Goal: Task Accomplishment & Management: Manage account settings

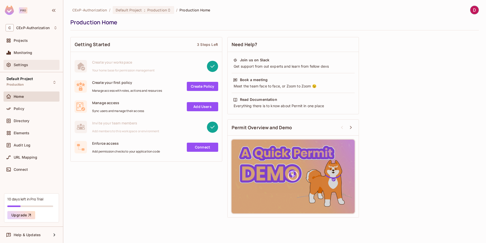
click at [24, 63] on span "Settings" at bounding box center [21, 65] width 14 height 4
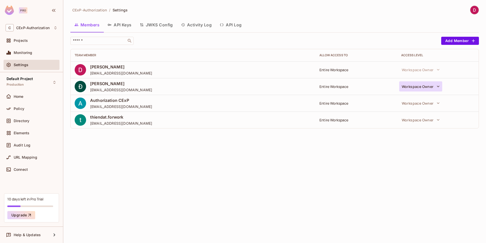
click at [437, 87] on icon "button" at bounding box center [437, 86] width 5 height 5
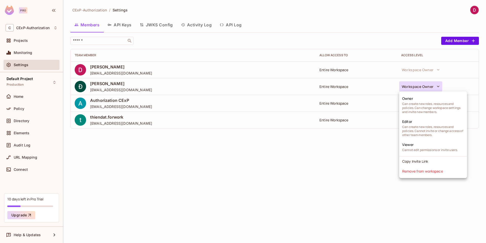
click at [319, 192] on div at bounding box center [243, 121] width 486 height 243
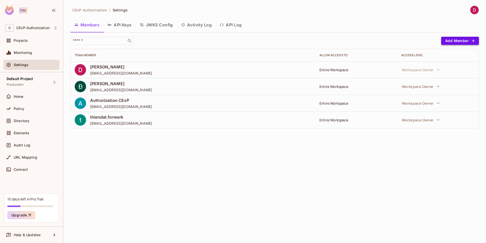
click at [465, 40] on button "Add Member" at bounding box center [460, 41] width 38 height 8
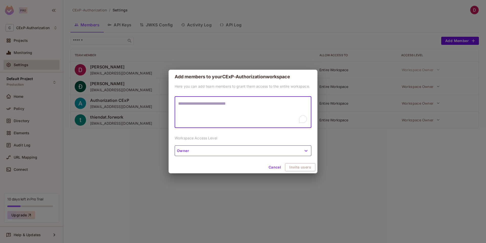
click at [228, 150] on button "Owner" at bounding box center [242, 150] width 137 height 11
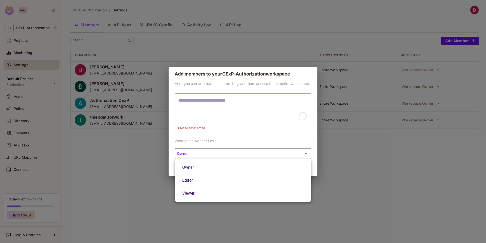
click at [195, 106] on div at bounding box center [243, 121] width 486 height 243
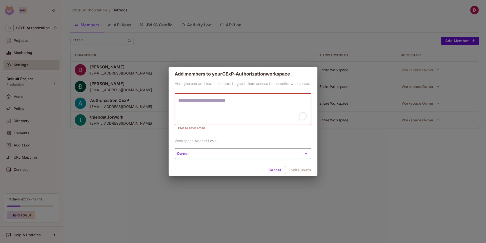
click at [199, 102] on textarea "To enrich screen reader interactions, please activate Accessibility in Grammarl…" at bounding box center [242, 108] width 129 height 23
click at [102, 176] on div "Add members to your CExP-Authorization workspace Here you can add team members …" at bounding box center [243, 121] width 486 height 243
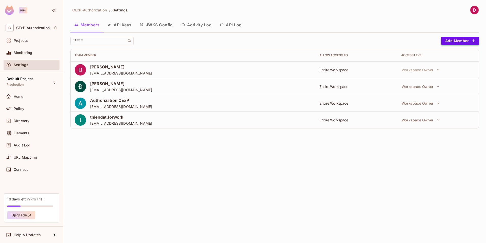
click at [466, 44] on button "Add Member" at bounding box center [460, 41] width 38 height 8
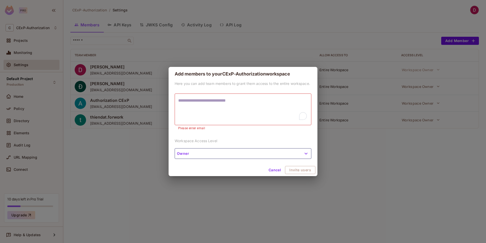
click at [306, 146] on div "Here you can add team members to grant them access to the entire workspace. * ​…" at bounding box center [242, 122] width 149 height 83
click at [246, 158] on button "Owner" at bounding box center [242, 153] width 137 height 11
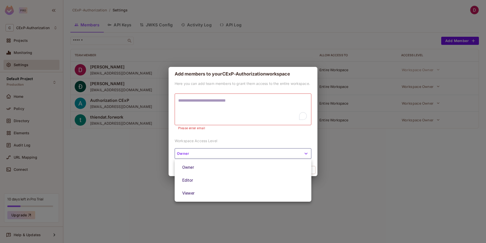
click at [246, 158] on div at bounding box center [243, 121] width 486 height 243
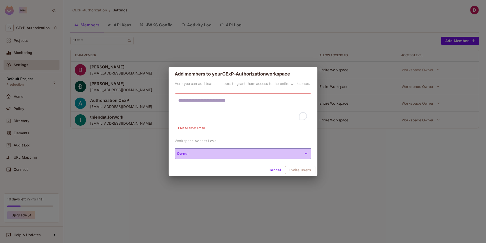
click at [246, 158] on button "Owner" at bounding box center [242, 153] width 137 height 11
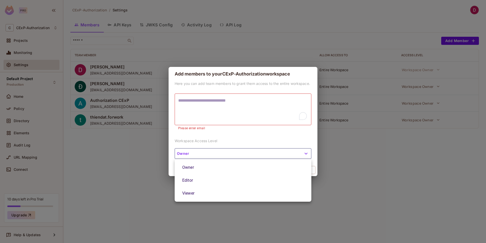
click at [261, 123] on div at bounding box center [243, 121] width 486 height 243
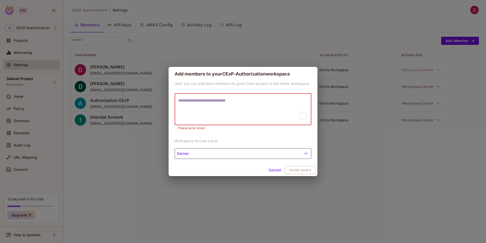
click at [257, 104] on textarea "To enrich screen reader interactions, please activate Accessibility in Grammarl…" at bounding box center [242, 108] width 129 height 23
type textarea "*"
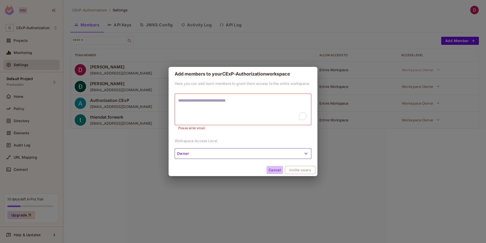
click at [279, 172] on button "Cancel" at bounding box center [274, 170] width 16 height 8
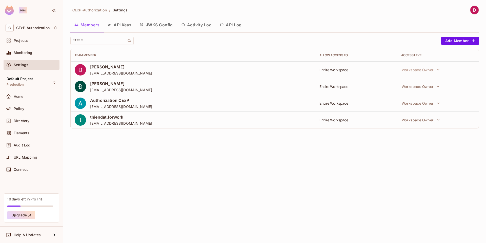
click at [396, 153] on div "CExP-Authorization / Settings Members API Keys JWKS Config Activity Log API Log…" at bounding box center [274, 121] width 422 height 243
click at [418, 139] on div "CExP-Authorization / Settings Members API Keys JWKS Config Activity Log API Log…" at bounding box center [274, 121] width 422 height 243
click at [422, 146] on div "CExP-Authorization / Settings Members API Keys JWKS Config Activity Log API Log…" at bounding box center [274, 121] width 422 height 243
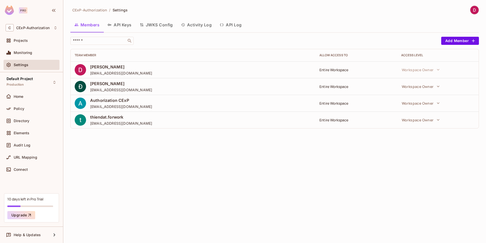
click at [422, 146] on div "CExP-Authorization / Settings Members API Keys JWKS Config Activity Log API Log…" at bounding box center [274, 121] width 422 height 243
click at [459, 44] on button "Add Member" at bounding box center [460, 41] width 38 height 8
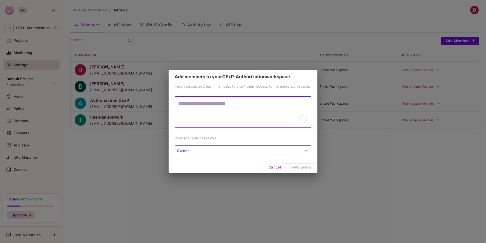
click at [238, 105] on textarea "To enrich screen reader interactions, please activate Accessibility in Grammarl…" at bounding box center [242, 111] width 129 height 23
click at [109, 157] on div "Add members to your CExP-Authorization workspace Here you can add team members …" at bounding box center [243, 121] width 486 height 243
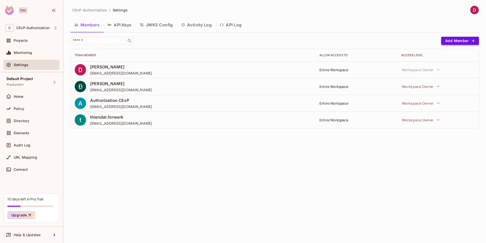
click at [455, 42] on button "Add Member" at bounding box center [460, 41] width 38 height 8
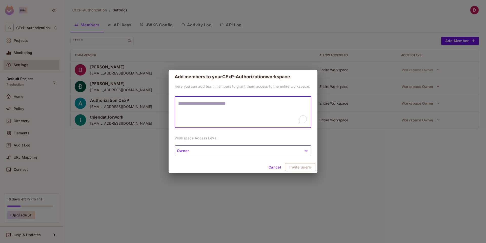
click at [255, 151] on button "Owner" at bounding box center [242, 150] width 137 height 11
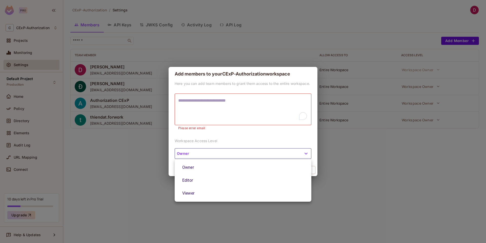
click at [343, 181] on div at bounding box center [243, 121] width 486 height 243
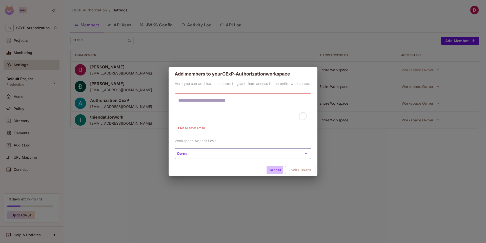
click at [276, 169] on button "Cancel" at bounding box center [274, 170] width 16 height 8
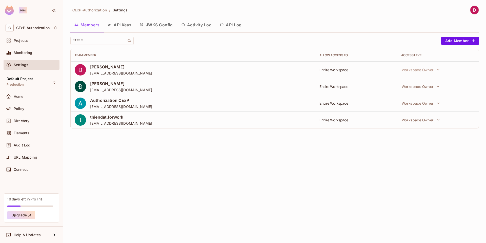
click at [387, 187] on div "CExP-Authorization / Settings Members API Keys JWKS Config Activity Log API Log…" at bounding box center [274, 121] width 422 height 243
click at [449, 43] on button "Add Member" at bounding box center [460, 41] width 38 height 8
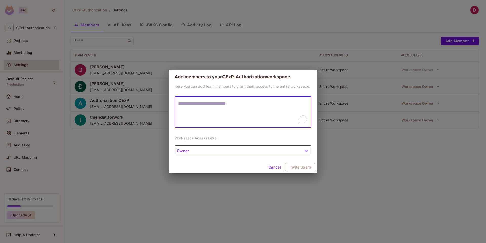
click at [276, 168] on button "Cancel" at bounding box center [274, 167] width 16 height 8
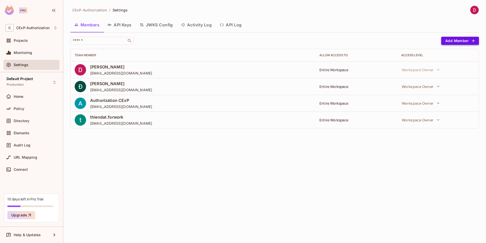
click at [460, 42] on button "Add Member" at bounding box center [460, 41] width 38 height 8
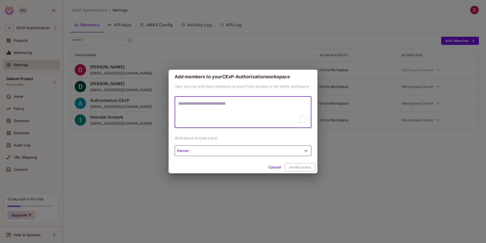
click at [276, 167] on button "Cancel" at bounding box center [274, 167] width 16 height 8
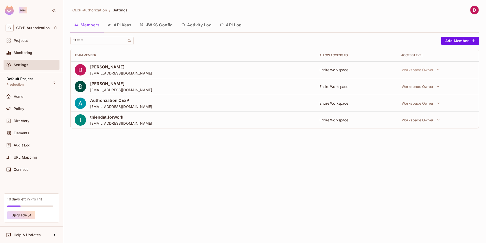
click at [378, 171] on div "CExP-Authorization / Settings Members API Keys JWKS Config Activity Log API Log…" at bounding box center [274, 121] width 422 height 243
click at [454, 40] on button "Add Member" at bounding box center [460, 41] width 38 height 8
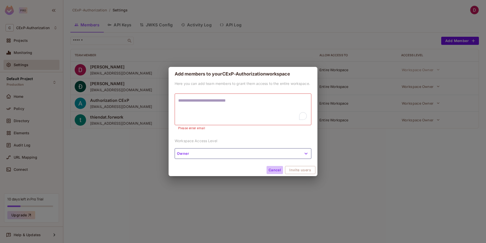
click at [280, 168] on button "Cancel" at bounding box center [274, 170] width 16 height 8
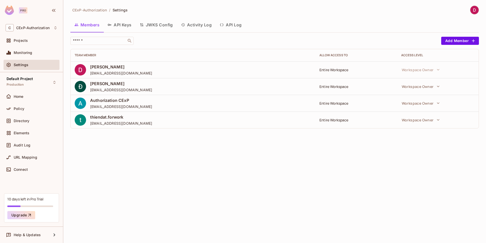
click at [300, 225] on div "CExP-Authorization / Settings Members API Keys JWKS Config Activity Log API Log…" at bounding box center [274, 121] width 422 height 243
click at [448, 38] on button "Add Member" at bounding box center [460, 41] width 38 height 8
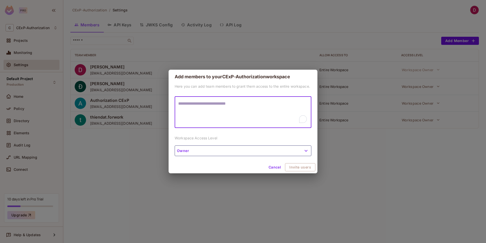
click at [279, 167] on button "Cancel" at bounding box center [274, 167] width 16 height 8
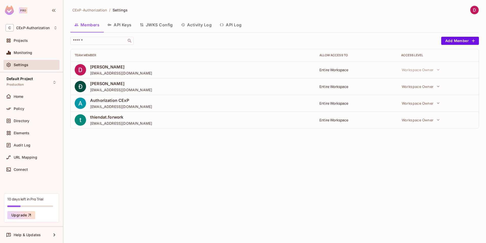
click at [369, 178] on div "CExP-Authorization / Settings Members API Keys JWKS Config Activity Log API Log…" at bounding box center [274, 121] width 422 height 243
click at [26, 43] on div "Projects" at bounding box center [32, 40] width 52 height 6
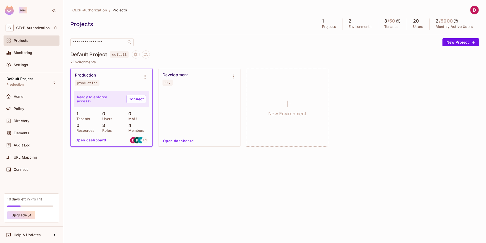
click at [189, 122] on div at bounding box center [199, 113] width 76 height 44
click at [229, 74] on button "Environment settings" at bounding box center [233, 76] width 10 height 10
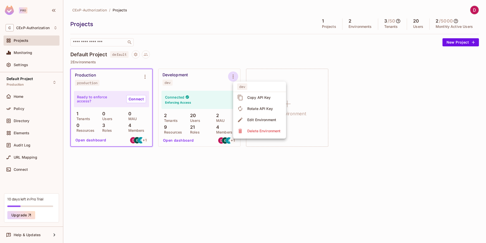
click at [171, 55] on div at bounding box center [243, 121] width 486 height 243
click at [142, 54] on div at bounding box center [140, 54] width 18 height 8
click at [145, 54] on icon at bounding box center [145, 54] width 5 height 5
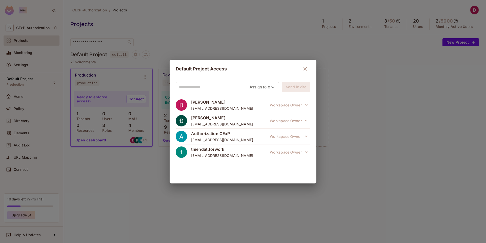
click at [237, 53] on div "Default Project Access Assign role Send Invite [PERSON_NAME] [EMAIL_ADDRESS][DO…" at bounding box center [243, 121] width 486 height 243
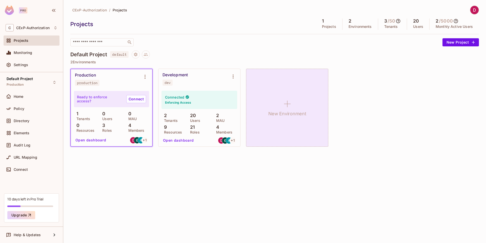
click at [306, 99] on div "New Environment" at bounding box center [287, 108] width 82 height 78
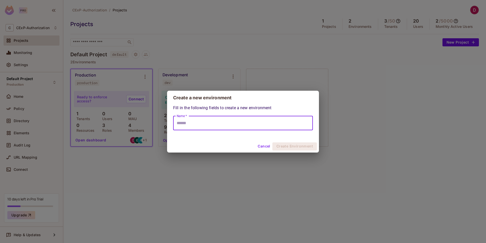
click at [253, 126] on input "Name *" at bounding box center [243, 123] width 140 height 14
type input "*"
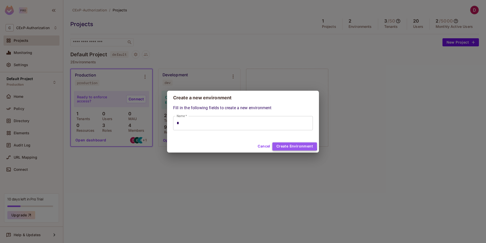
click at [290, 145] on button "Create Environment" at bounding box center [294, 146] width 45 height 8
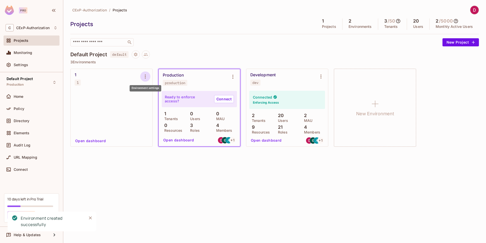
click at [145, 77] on icon "Environment settings" at bounding box center [145, 76] width 1 height 4
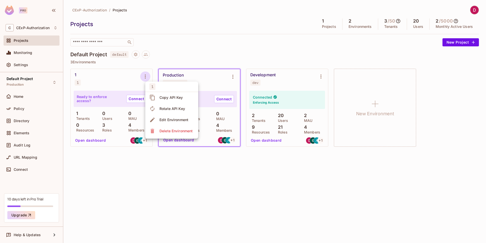
click at [135, 128] on div at bounding box center [243, 121] width 486 height 243
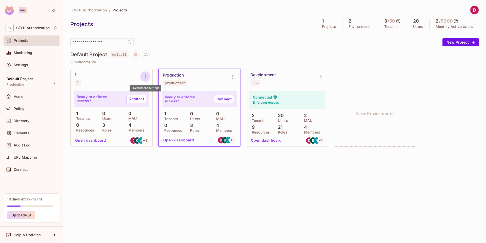
click at [143, 78] on icon "Environment settings" at bounding box center [145, 76] width 6 height 6
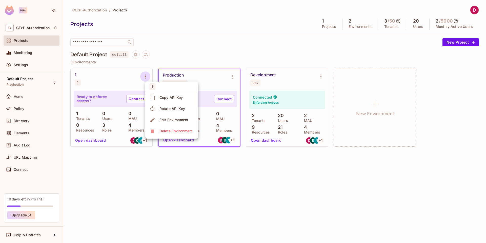
click at [294, 180] on div at bounding box center [243, 121] width 486 height 243
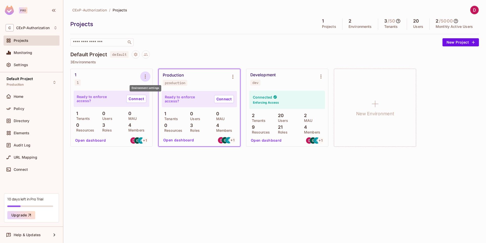
click at [145, 77] on icon "Environment settings" at bounding box center [145, 76] width 6 height 6
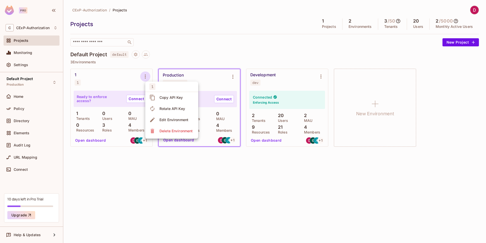
click at [144, 188] on div at bounding box center [243, 121] width 486 height 243
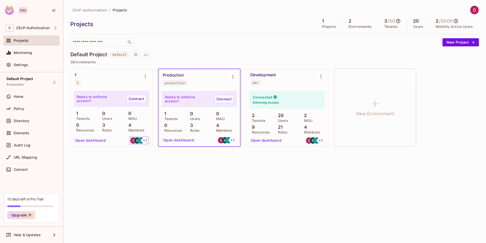
click at [137, 143] on img at bounding box center [137, 140] width 6 height 6
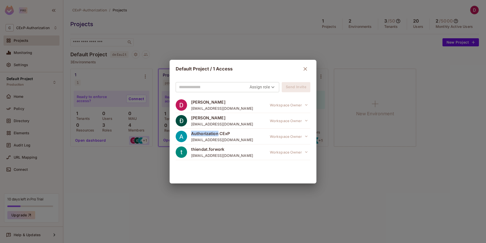
click at [137, 143] on div "Default Project / 1 Access Assign role Send Invite [PERSON_NAME] [EMAIL_ADDRESS…" at bounding box center [243, 121] width 486 height 243
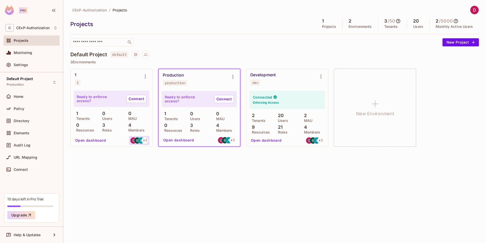
click at [134, 136] on div at bounding box center [134, 136] width 0 height 0
click at [144, 141] on span "+ 1" at bounding box center [145, 140] width 4 height 4
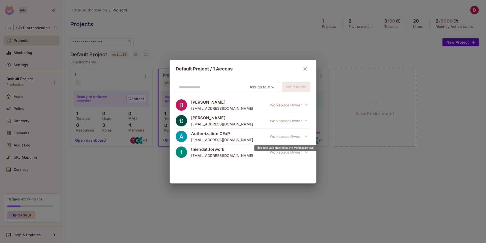
click at [296, 151] on div "This role was granted at the workspace level" at bounding box center [285, 146] width 63 height 10
click at [267, 86] on body "Pro C CExP-Authorization Projects Monitoring Settings Default Project Productio…" at bounding box center [243, 121] width 486 height 243
click at [267, 86] on div at bounding box center [243, 121] width 486 height 243
click at [304, 66] on icon "button" at bounding box center [305, 69] width 6 height 6
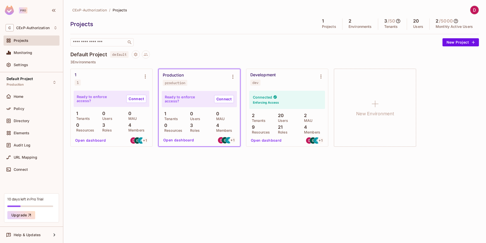
click at [272, 79] on div "Development dev" at bounding box center [282, 78] width 65 height 13
click at [290, 102] on div "Connected Enforcing Access" at bounding box center [287, 100] width 76 height 18
click at [292, 80] on div "Development dev" at bounding box center [282, 78] width 65 height 13
click at [320, 78] on icon "Environment settings" at bounding box center [321, 76] width 6 height 6
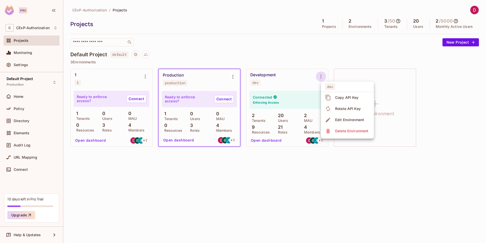
click at [288, 59] on div at bounding box center [243, 121] width 486 height 243
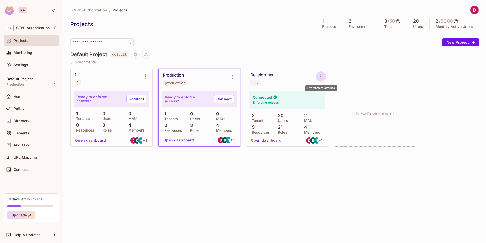
click at [323, 79] on icon "Environment settings" at bounding box center [321, 76] width 6 height 6
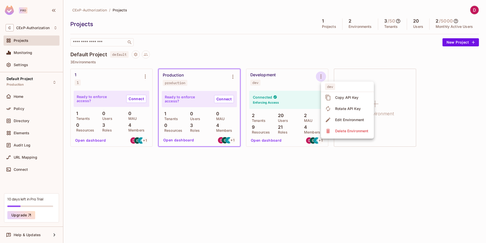
click at [304, 60] on div at bounding box center [243, 121] width 486 height 243
click at [238, 188] on div "CExP-Authorization / Projects Projects 1 Projects 2 Environments 3 / 50 Tenants…" at bounding box center [274, 121] width 422 height 243
click at [265, 186] on div "CExP-Authorization / Projects Projects 1 Projects 2 Environments 3 / 50 Tenants…" at bounding box center [274, 121] width 422 height 243
click at [143, 76] on icon "Environment settings" at bounding box center [145, 76] width 6 height 6
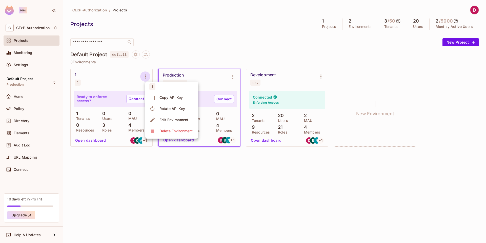
click at [165, 134] on span "Delete Environment" at bounding box center [176, 131] width 36 height 8
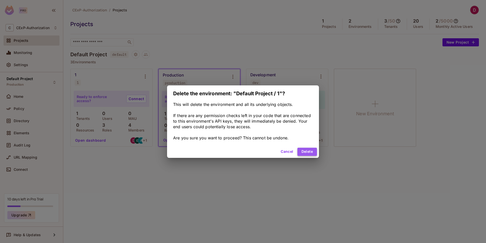
click at [316, 149] on button "Delete" at bounding box center [306, 151] width 19 height 8
